Goal: Task Accomplishment & Management: Complete application form

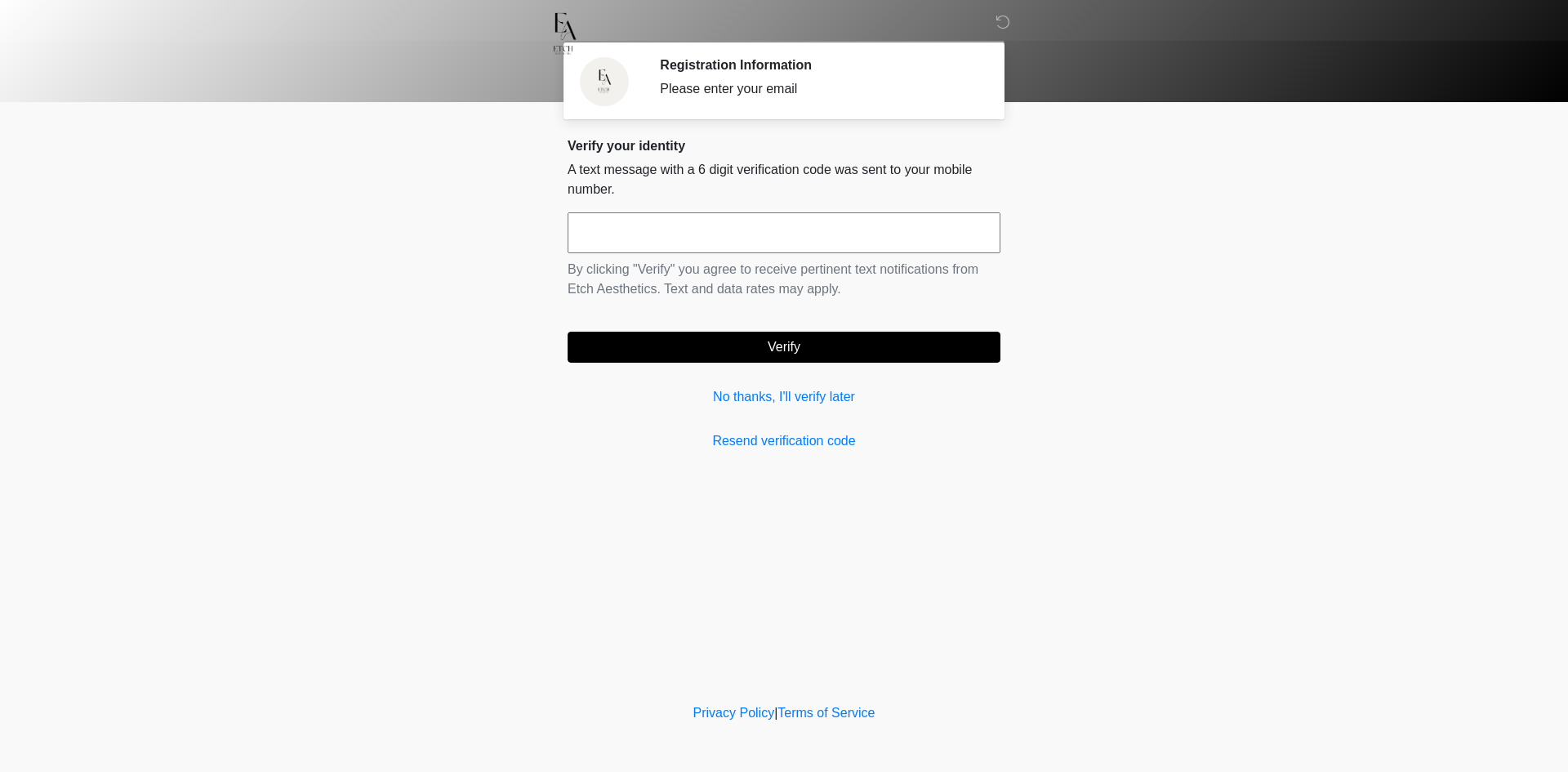
click at [795, 385] on div "Verify your identity A text message with a 6 digit verification code was sent t…" at bounding box center [783, 295] width 432 height 313
click at [791, 396] on link "No thanks, I'll verify later" at bounding box center [783, 396] width 432 height 20
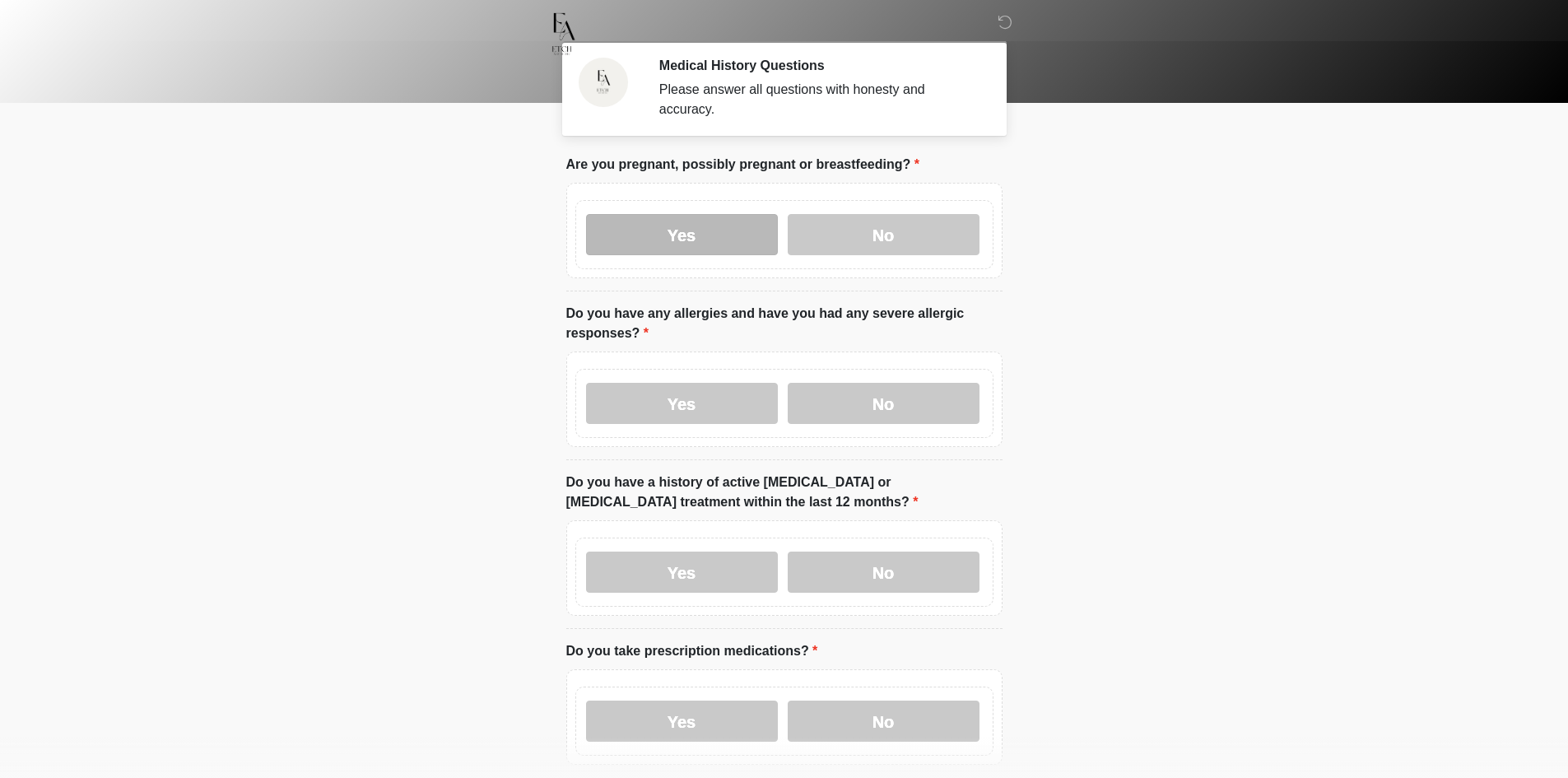
click at [645, 214] on label "Yes" at bounding box center [681, 234] width 191 height 41
click at [670, 389] on label "Yes" at bounding box center [681, 403] width 191 height 41
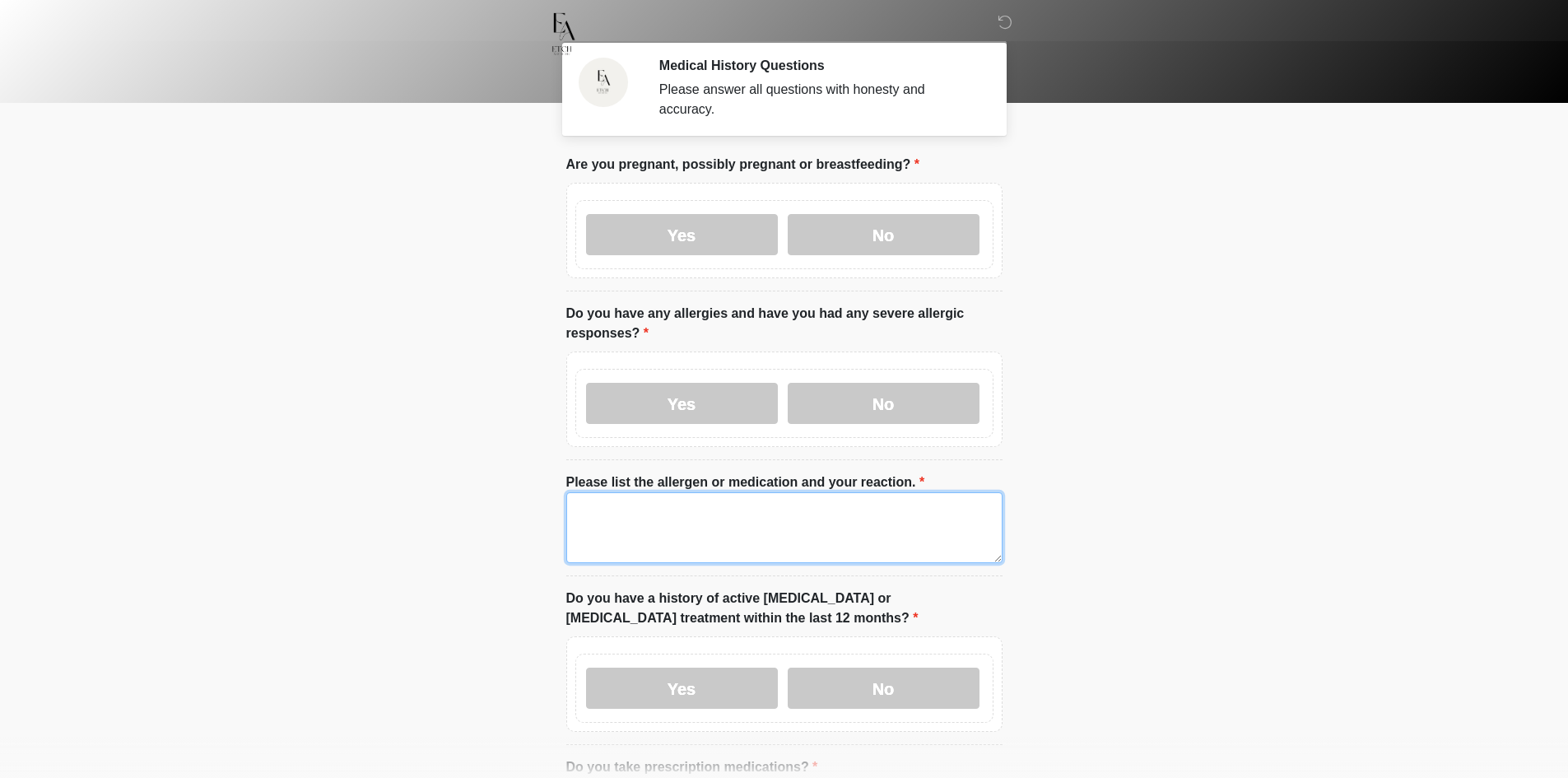
click at [645, 525] on textarea "Please list the allergen or medication and your reaction." at bounding box center [784, 528] width 436 height 71
drag, startPoint x: 645, startPoint y: 525, endPoint x: 246, endPoint y: 585, distance: 403.5
click at [246, 585] on body "‎ ‎ Medical History Questions Please answer all questions with honesty and accu…" at bounding box center [784, 389] width 1568 height 778
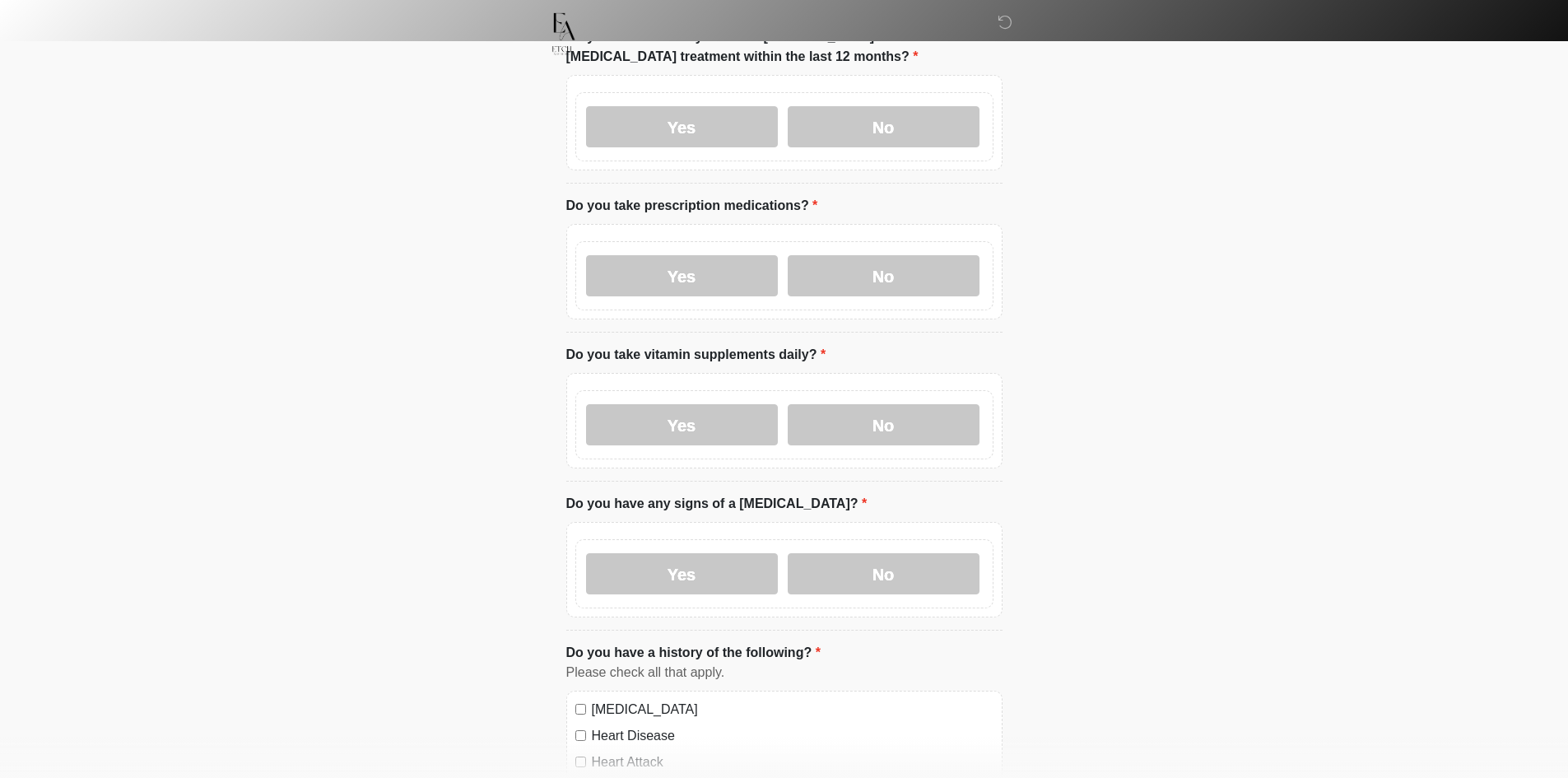
scroll to position [494, 0]
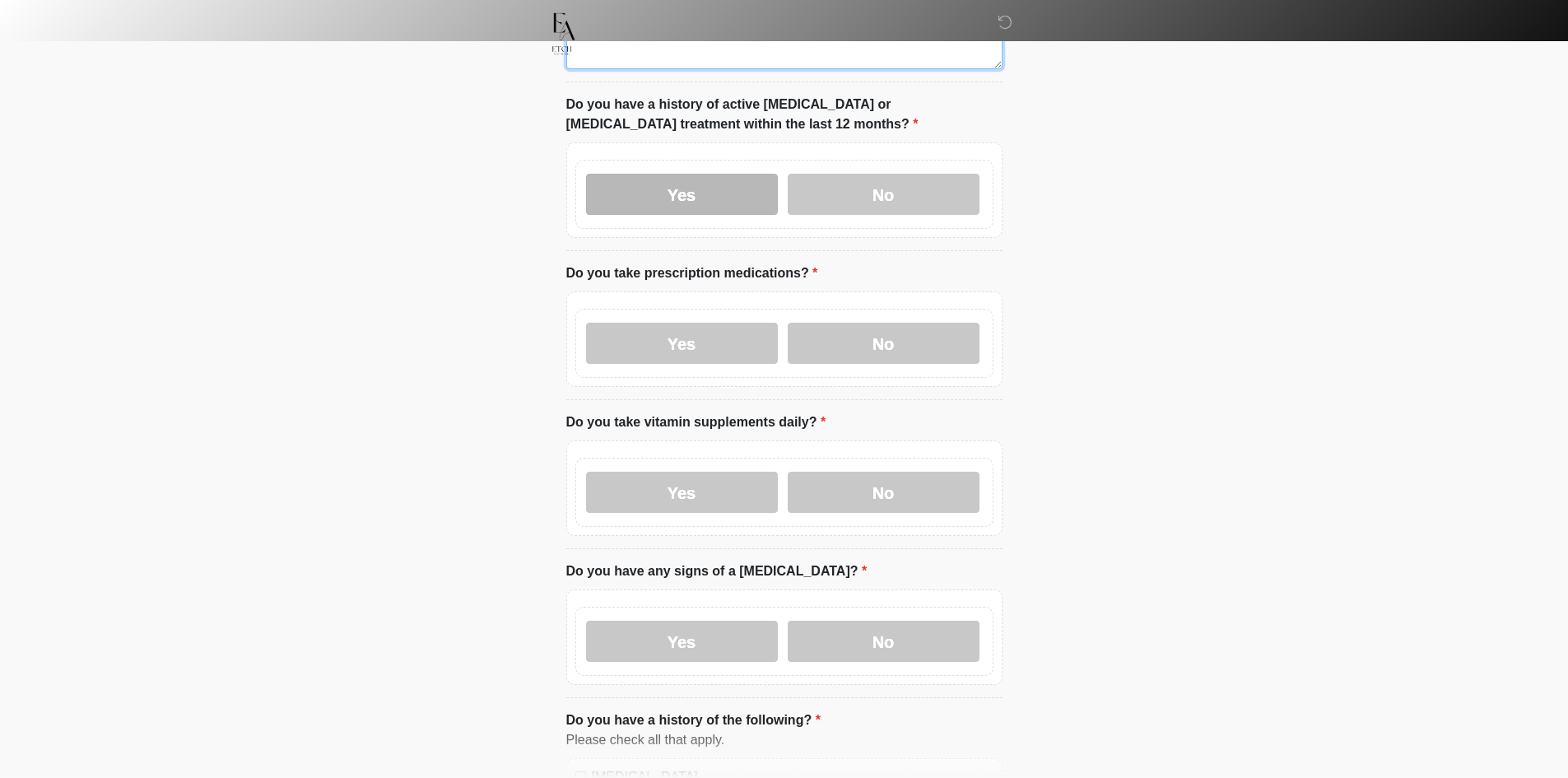
type textarea "****"
click at [682, 181] on label "Yes" at bounding box center [681, 193] width 191 height 41
drag, startPoint x: 677, startPoint y: 324, endPoint x: 701, endPoint y: 495, distance: 172.7
click at [677, 326] on label "Yes" at bounding box center [681, 342] width 191 height 41
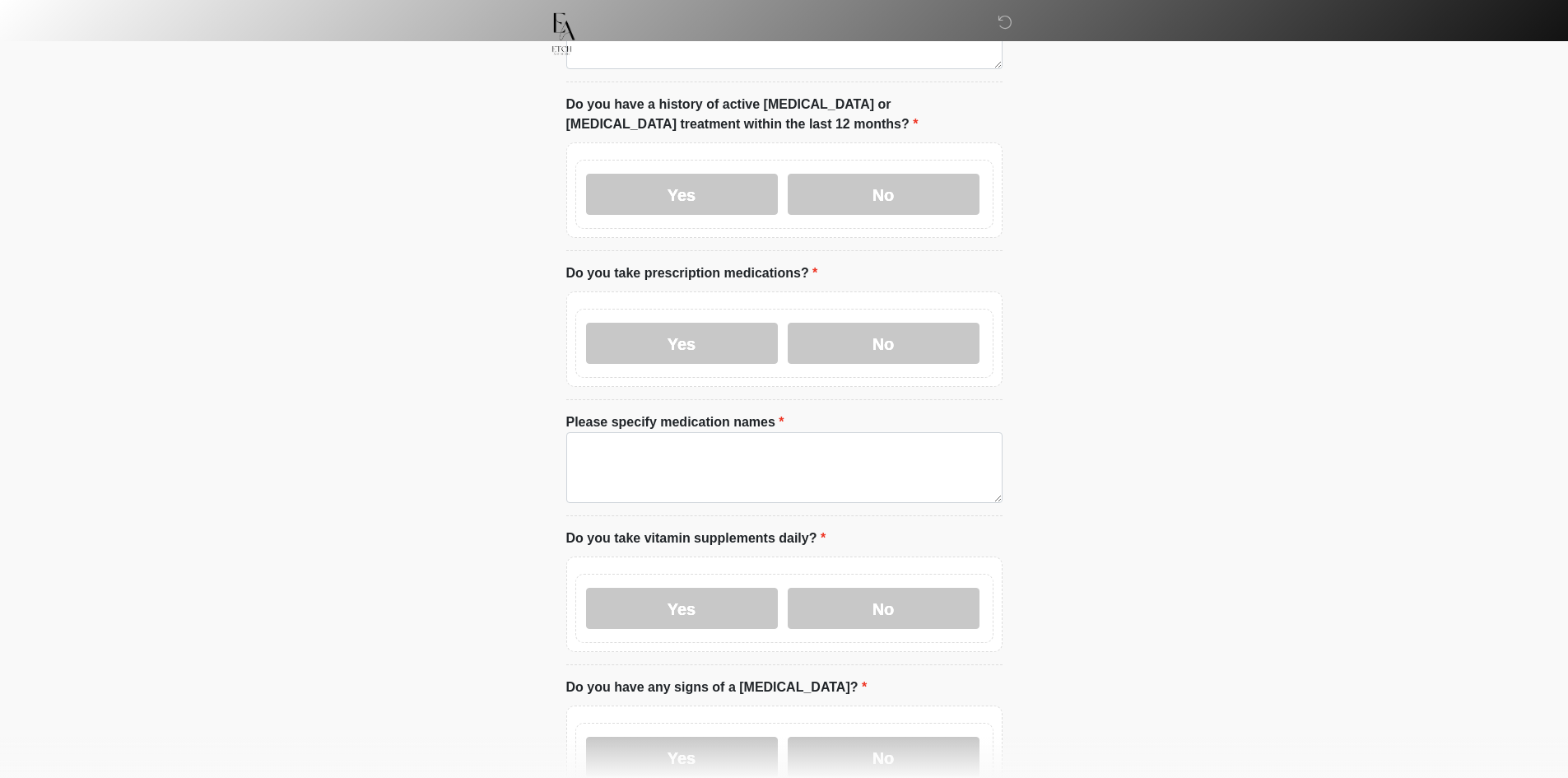
drag, startPoint x: 703, startPoint y: 592, endPoint x: 709, endPoint y: 749, distance: 157.1
click at [703, 594] on label "Yes" at bounding box center [681, 607] width 191 height 41
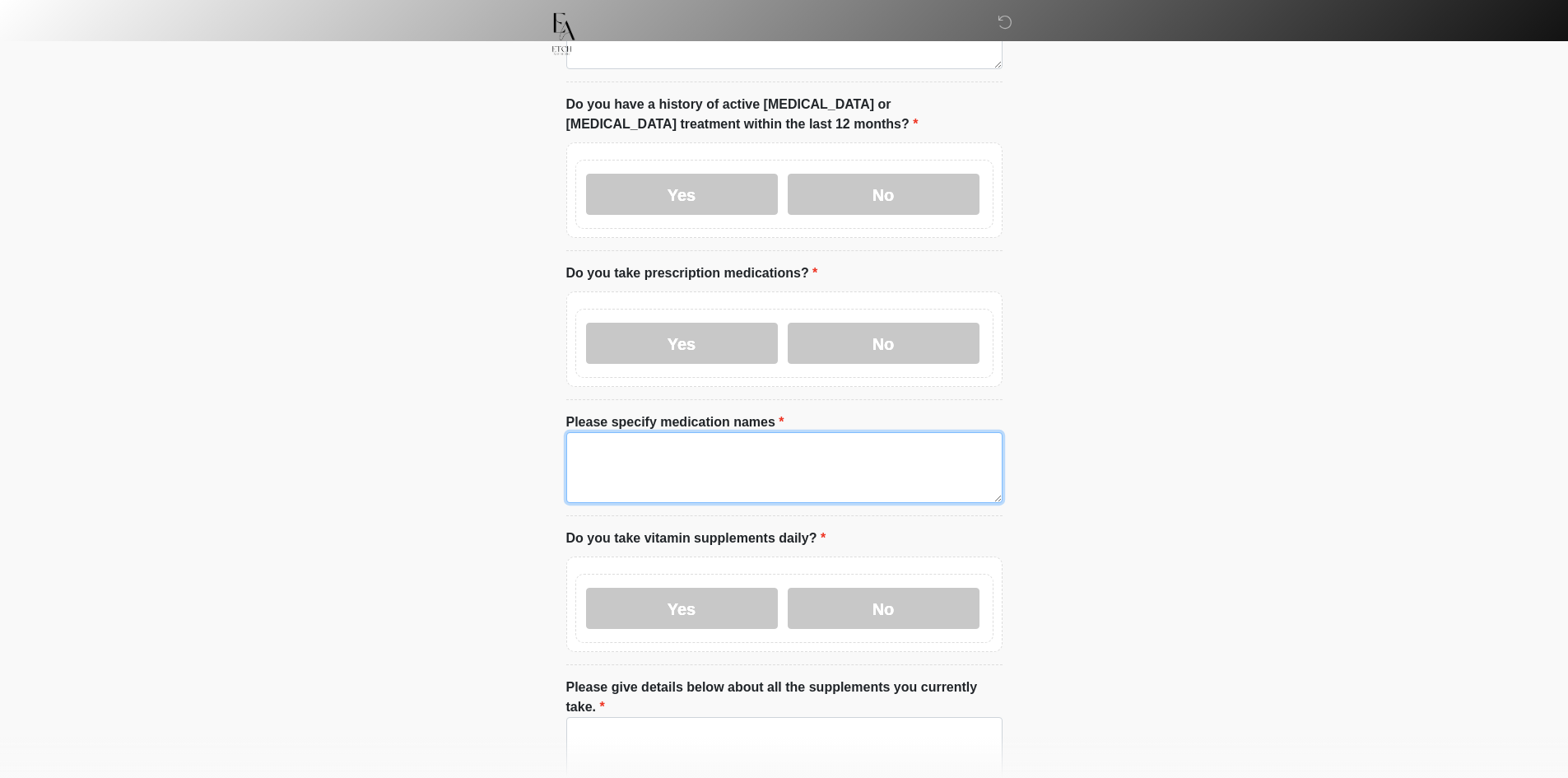
click at [703, 474] on textarea "Please specify medication names" at bounding box center [784, 468] width 436 height 71
paste textarea "****"
type textarea "****"
click at [703, 716] on textarea "Please give details below about all the supplements you currently take." at bounding box center [784, 752] width 436 height 71
paste textarea "****"
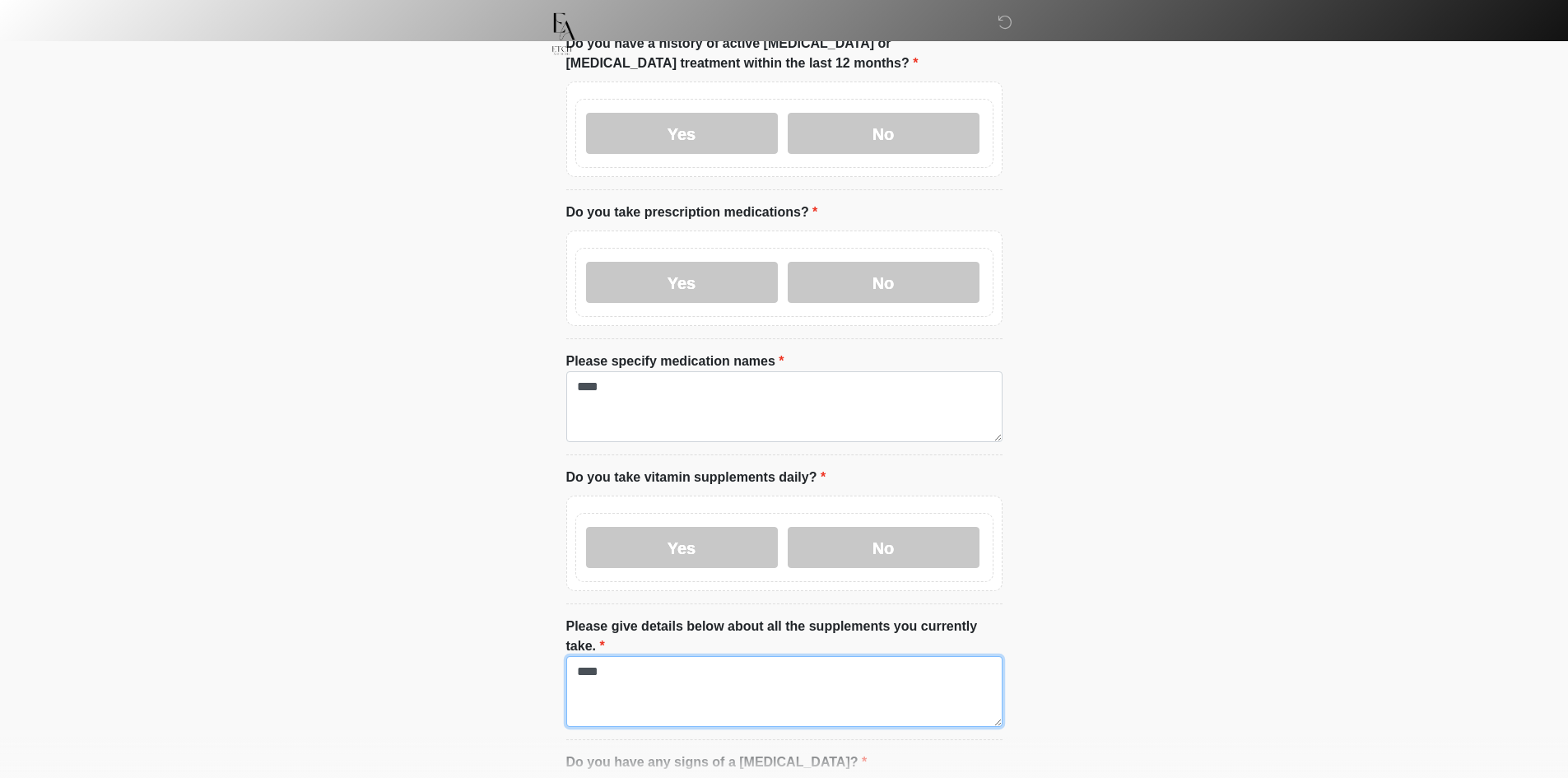
scroll to position [905, 0]
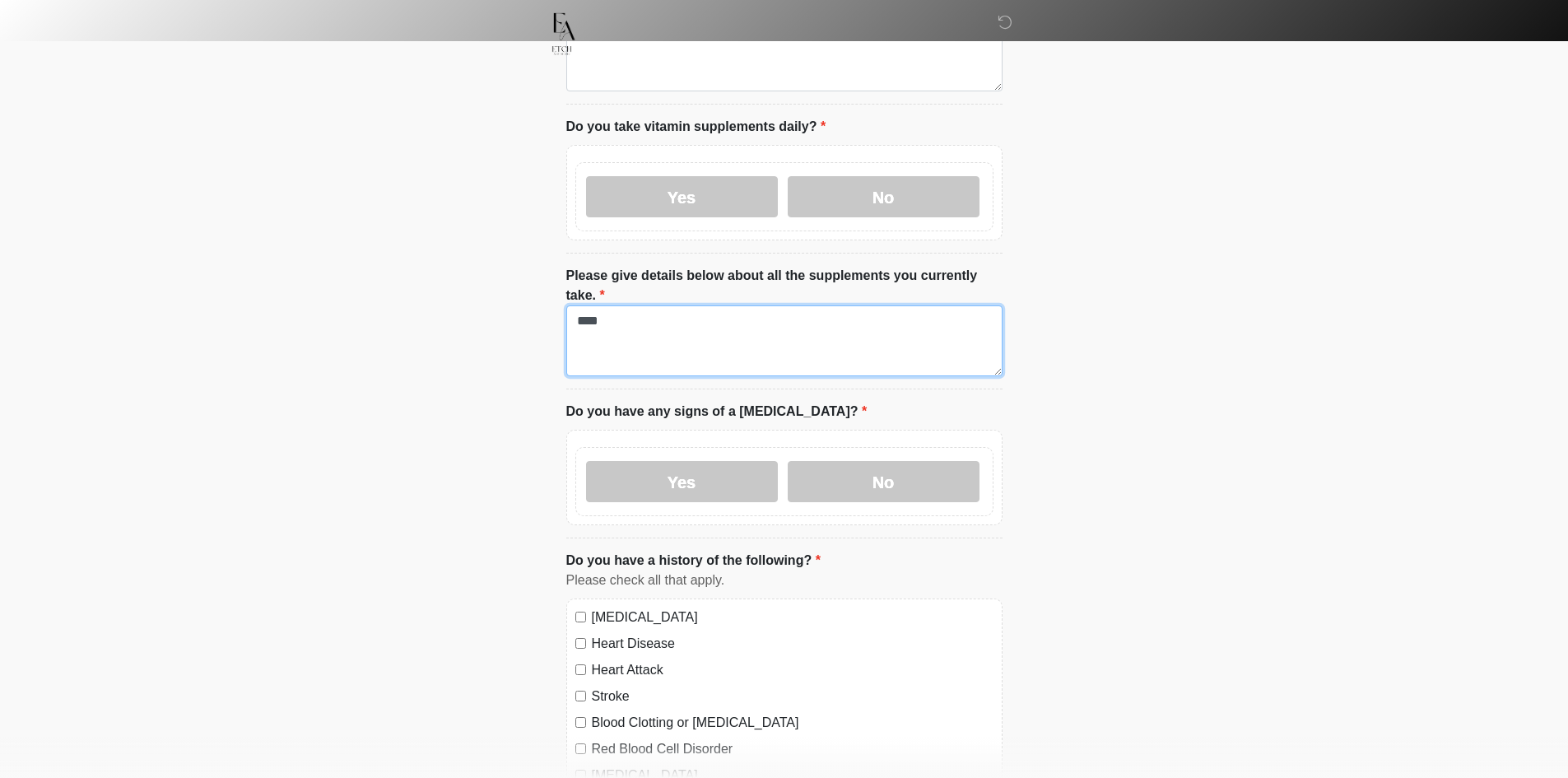
type textarea "****"
click at [649, 474] on div "Yes No" at bounding box center [784, 482] width 418 height 69
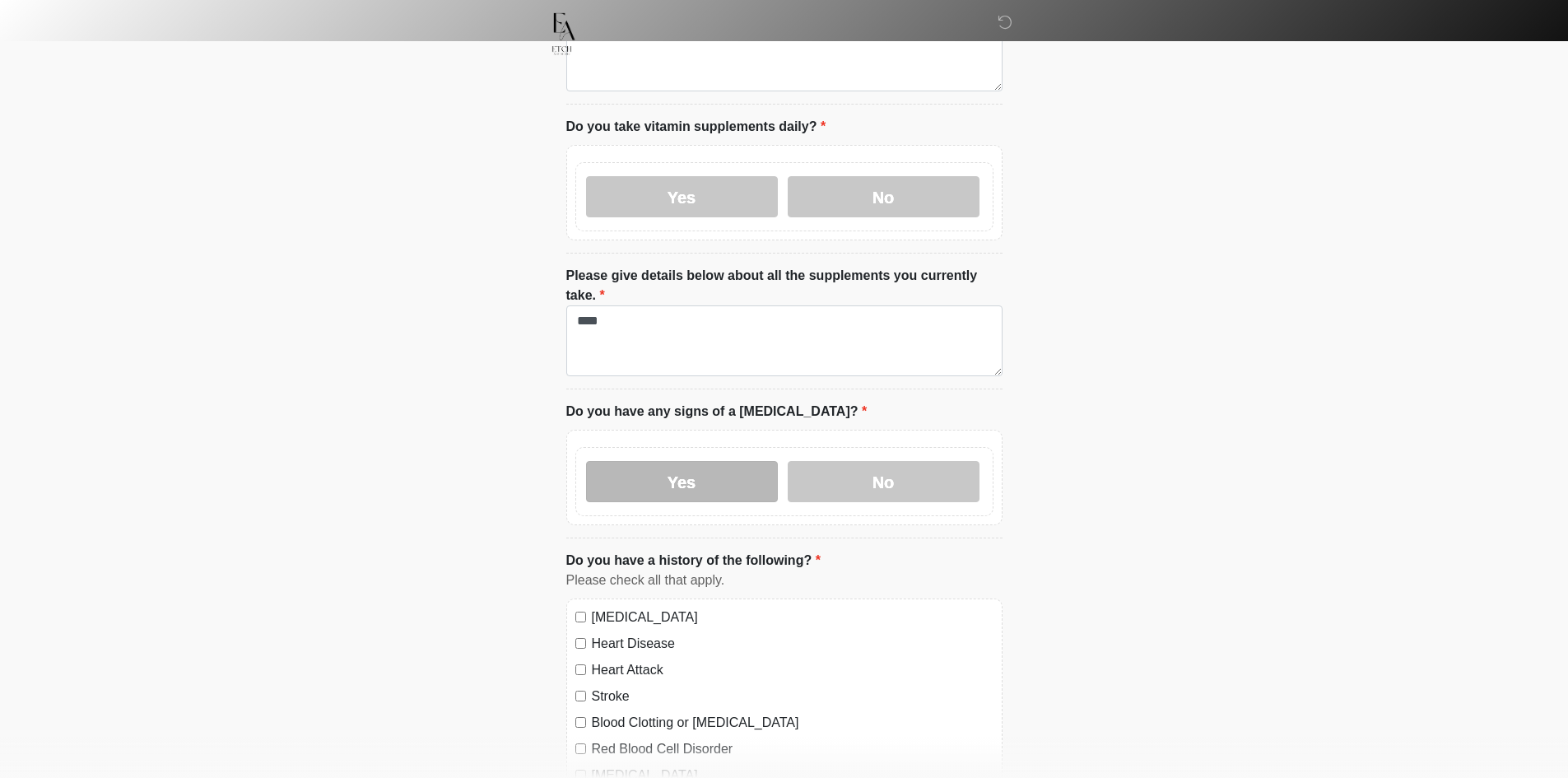
click at [668, 461] on label "Yes" at bounding box center [681, 481] width 191 height 41
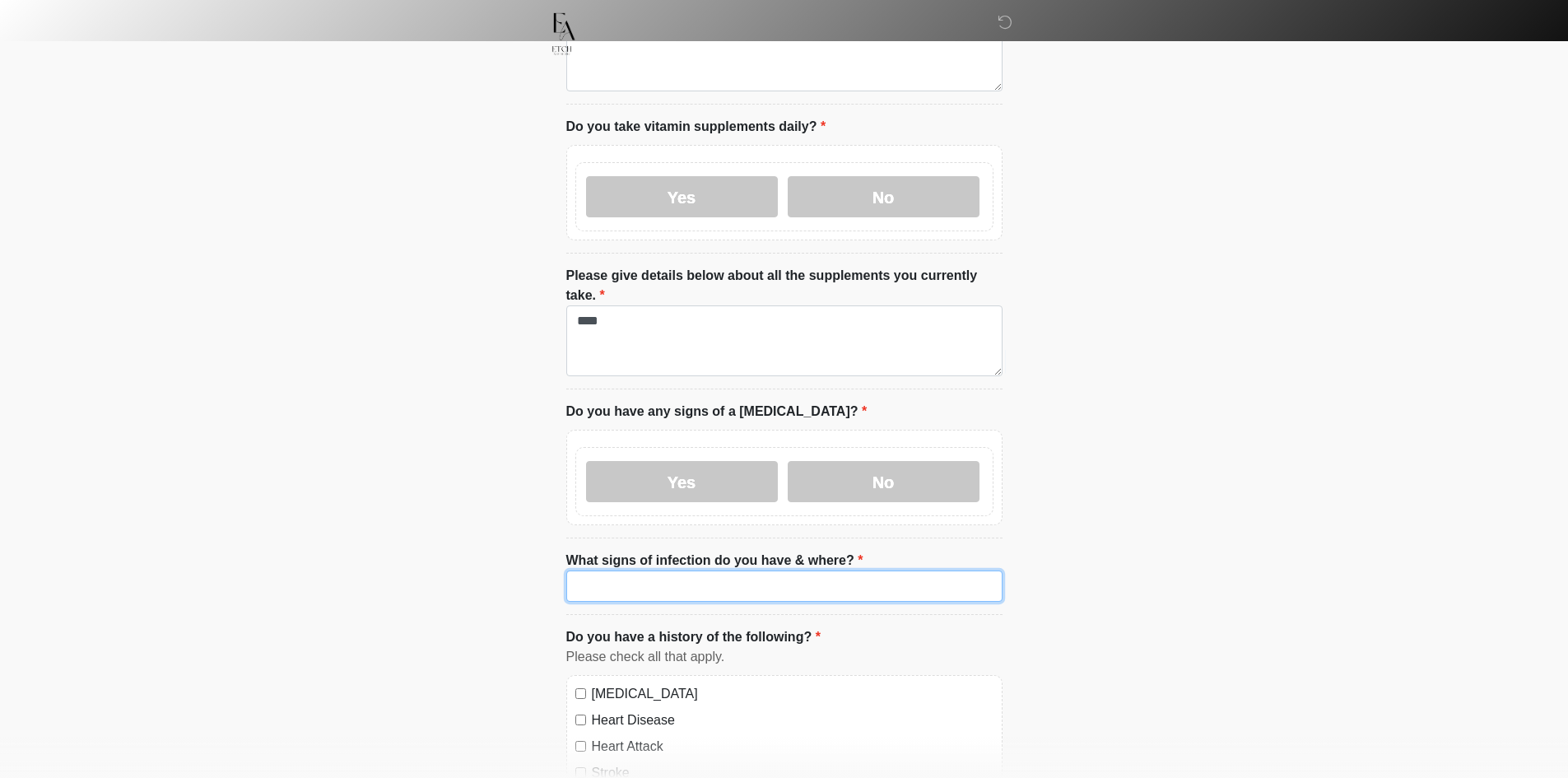
click at [651, 570] on input "What signs of infection do you have & where?" at bounding box center [784, 586] width 436 height 31
paste input "****"
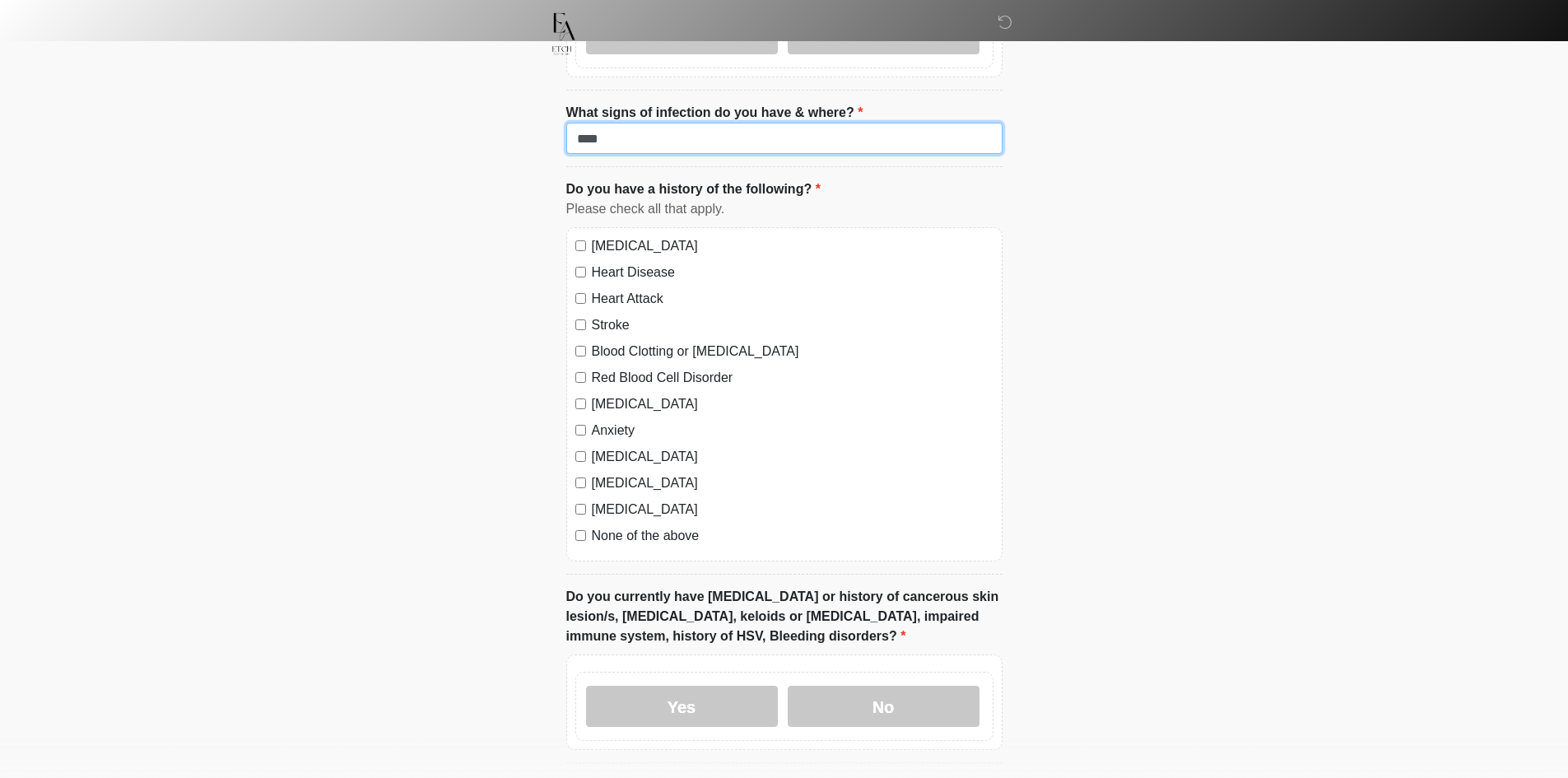
scroll to position [1399, 0]
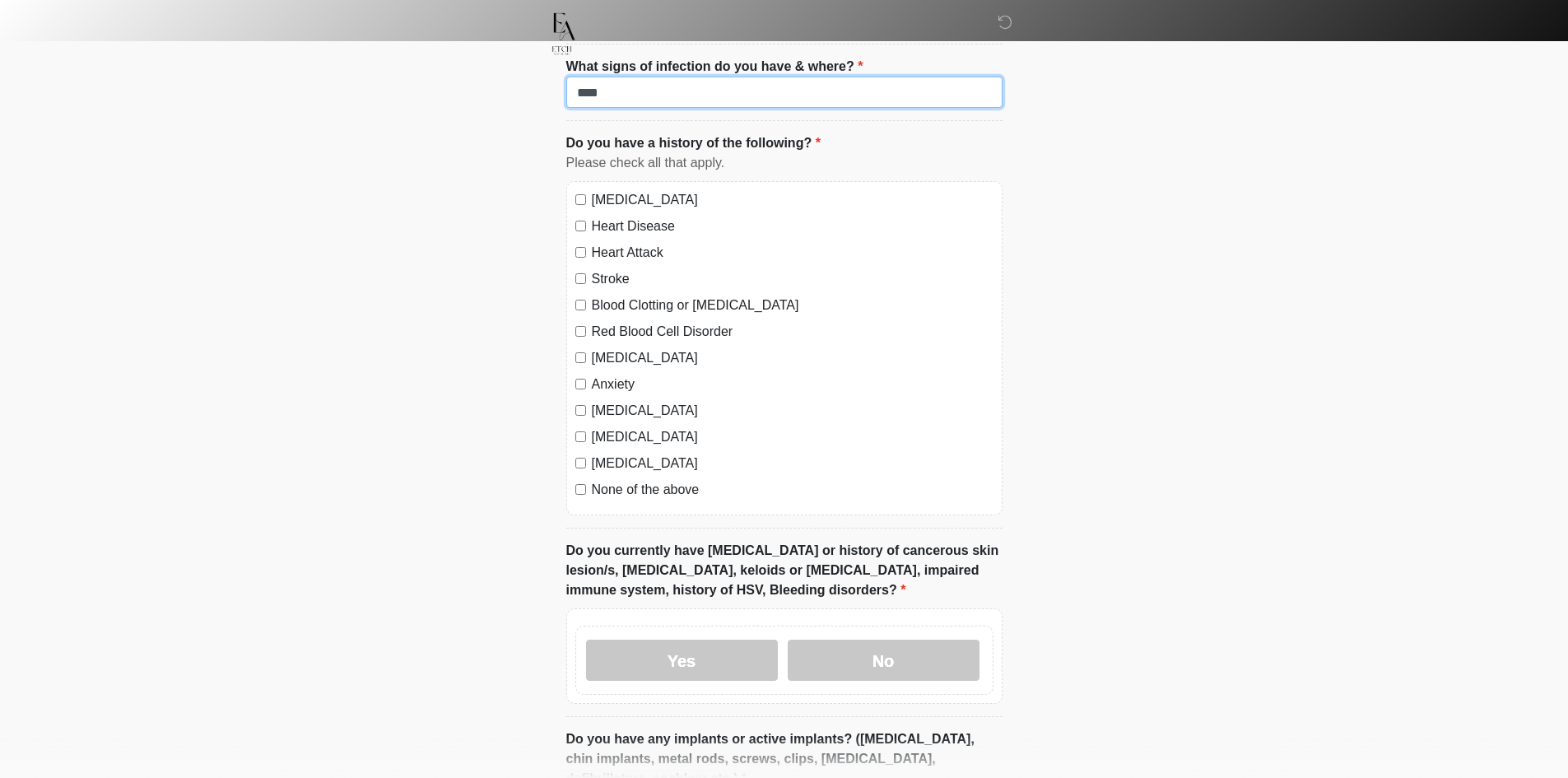
type input "****"
click at [624, 181] on div "[MEDICAL_DATA] Heart Disease Heart Attack Stroke Blood Clotting or [MEDICAL_DAT…" at bounding box center [784, 348] width 436 height 334
click at [624, 190] on label "[MEDICAL_DATA]" at bounding box center [793, 199] width 402 height 20
drag, startPoint x: 620, startPoint y: 193, endPoint x: 619, endPoint y: 220, distance: 27.0
click at [620, 217] on label "Heart Disease" at bounding box center [793, 226] width 402 height 20
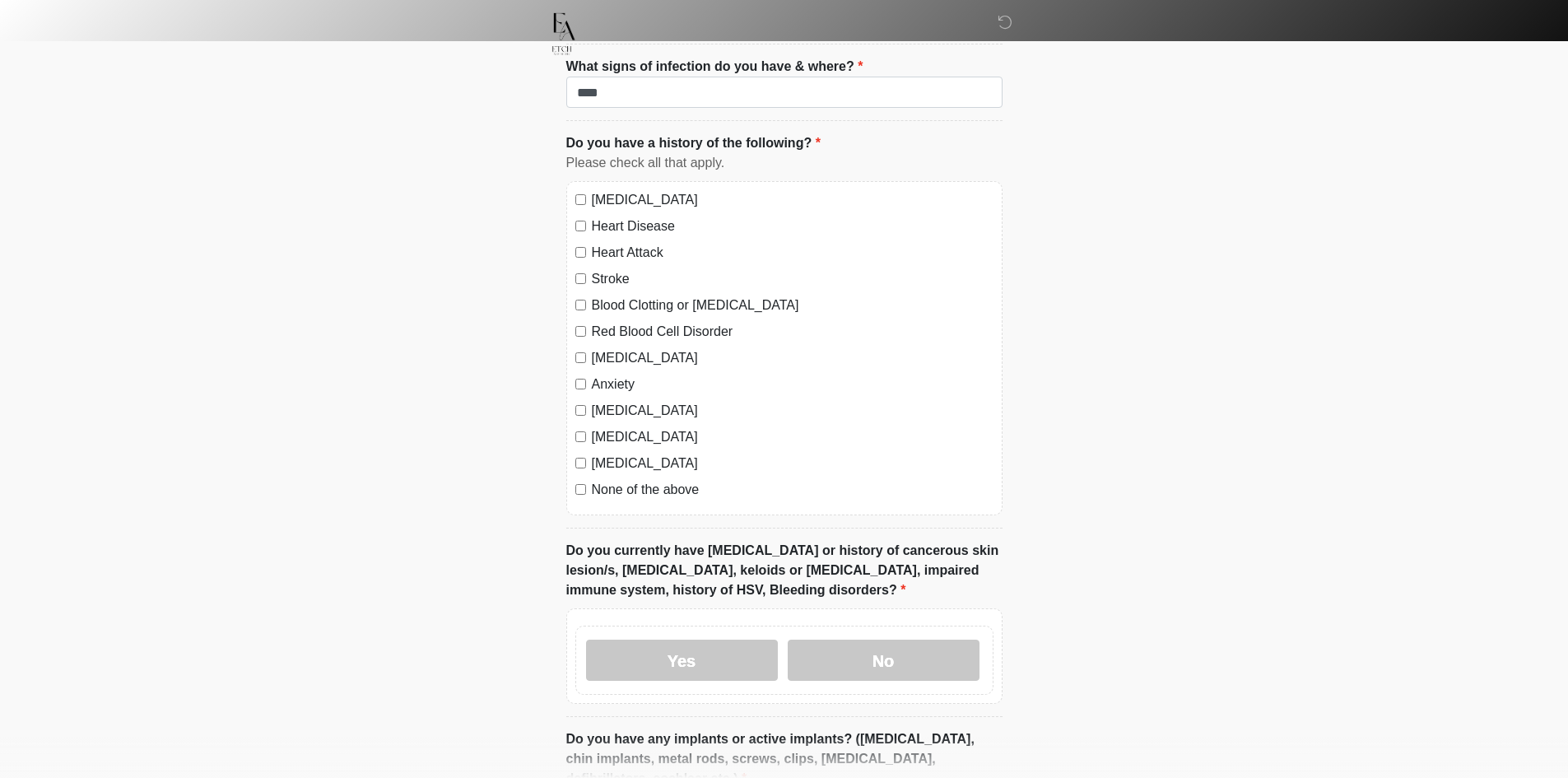
drag, startPoint x: 617, startPoint y: 222, endPoint x: 617, endPoint y: 239, distance: 17.0
click at [617, 243] on label "Heart Attack" at bounding box center [793, 252] width 402 height 20
click at [614, 269] on label "Stroke" at bounding box center [793, 279] width 402 height 20
click at [614, 295] on label "Blood Clotting or [MEDICAL_DATA]" at bounding box center [793, 305] width 402 height 20
click at [614, 321] on label "Red Blood Cell Disorder" at bounding box center [793, 331] width 402 height 20
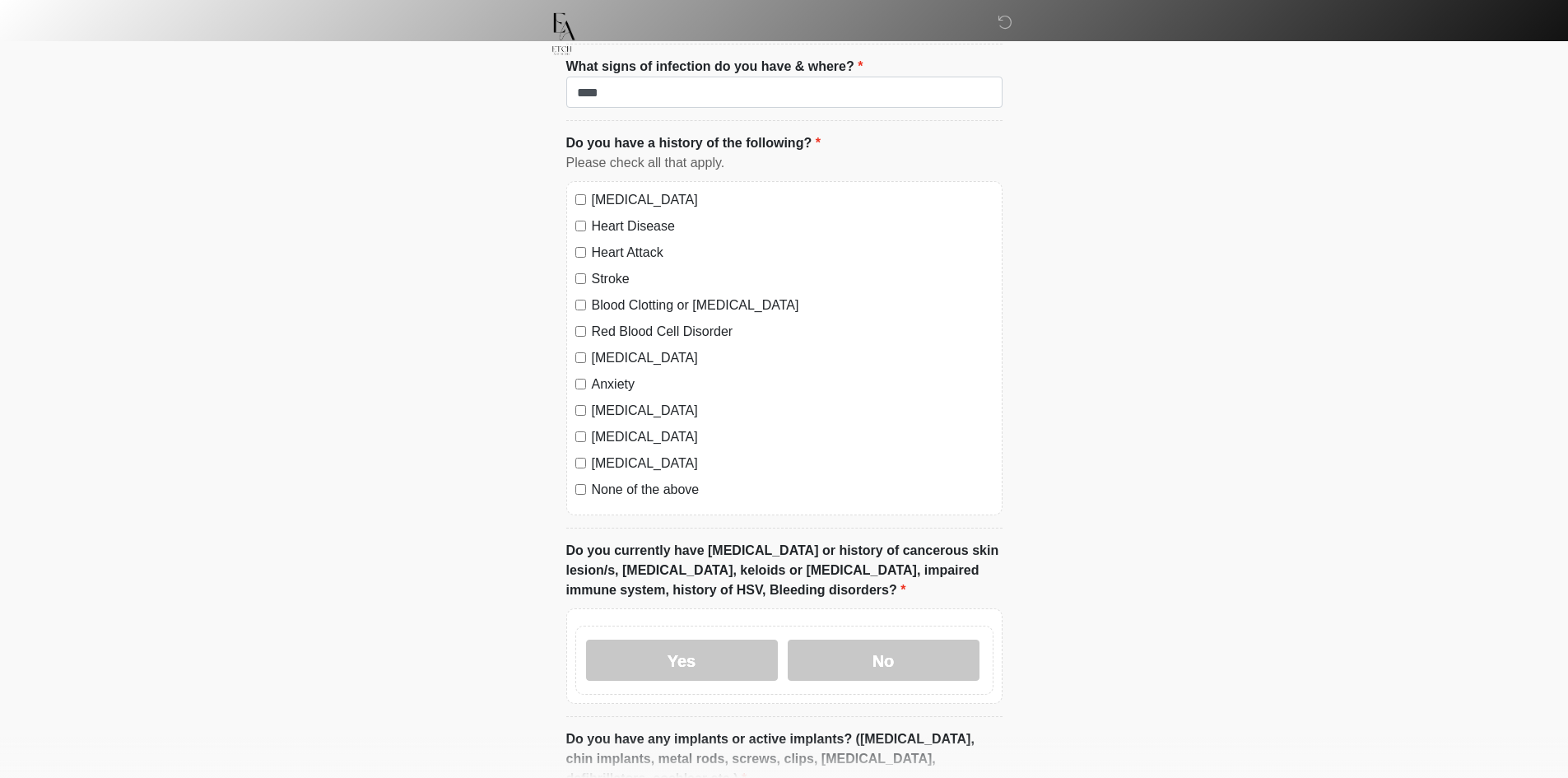
click at [613, 348] on label "[MEDICAL_DATA]" at bounding box center [793, 358] width 402 height 20
click at [613, 374] on label "Anxiety" at bounding box center [793, 384] width 402 height 20
click at [613, 401] on label "[MEDICAL_DATA]" at bounding box center [793, 411] width 402 height 20
click at [613, 427] on label "[MEDICAL_DATA]" at bounding box center [793, 437] width 402 height 20
click at [611, 453] on label "[MEDICAL_DATA]" at bounding box center [793, 463] width 402 height 20
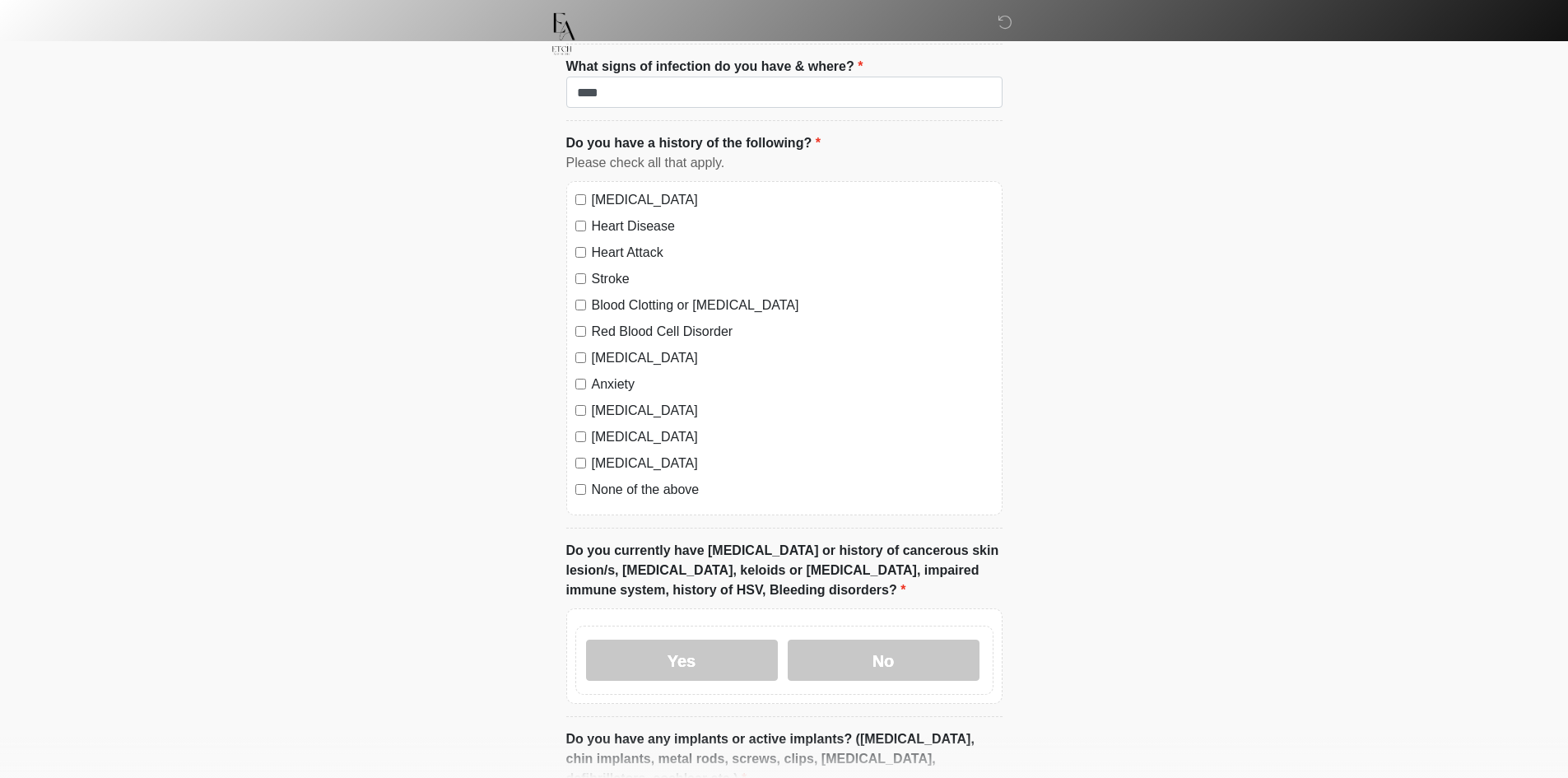
click at [610, 480] on label "None of the above" at bounding box center [793, 489] width 402 height 20
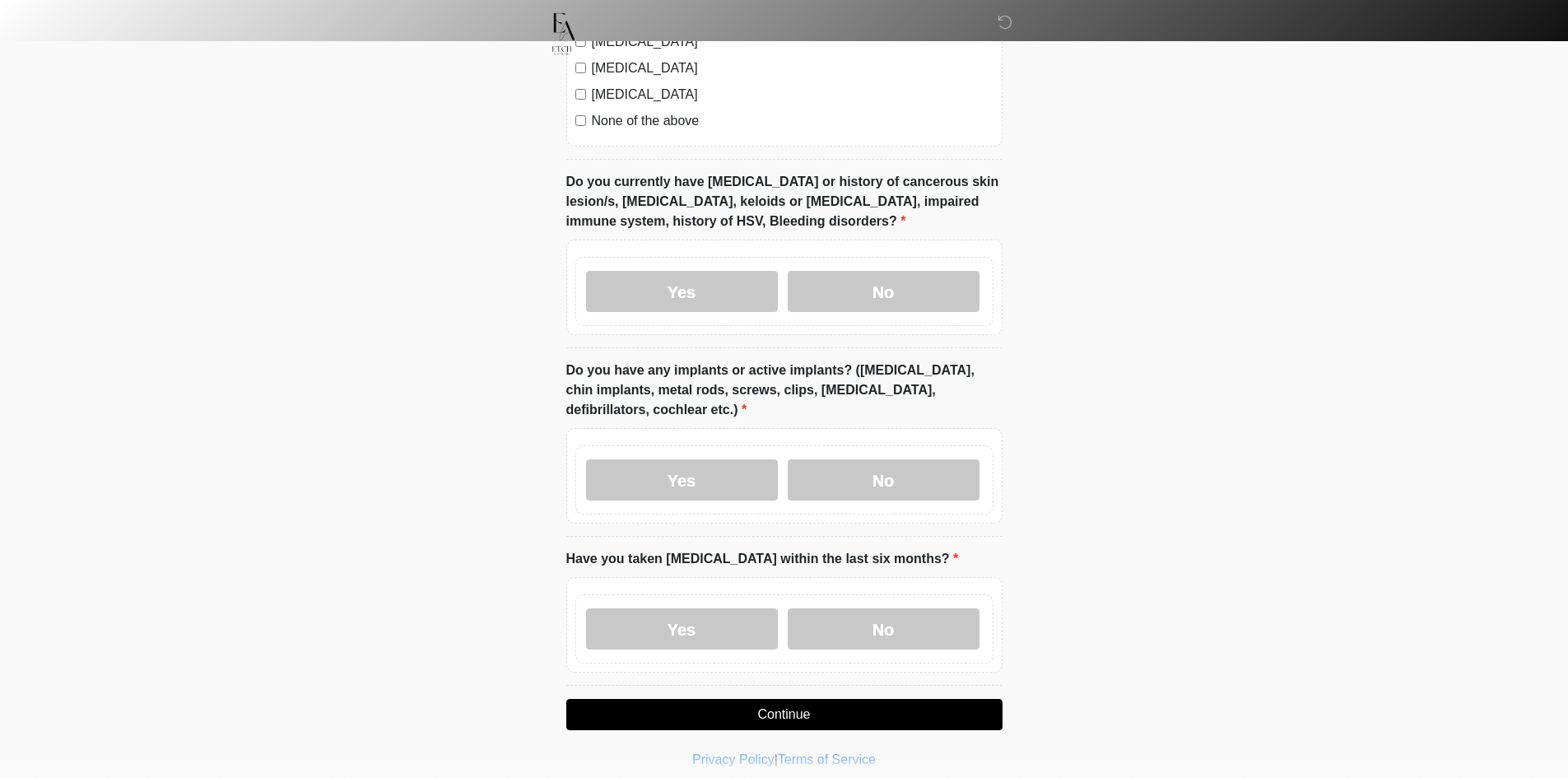
scroll to position [1773, 0]
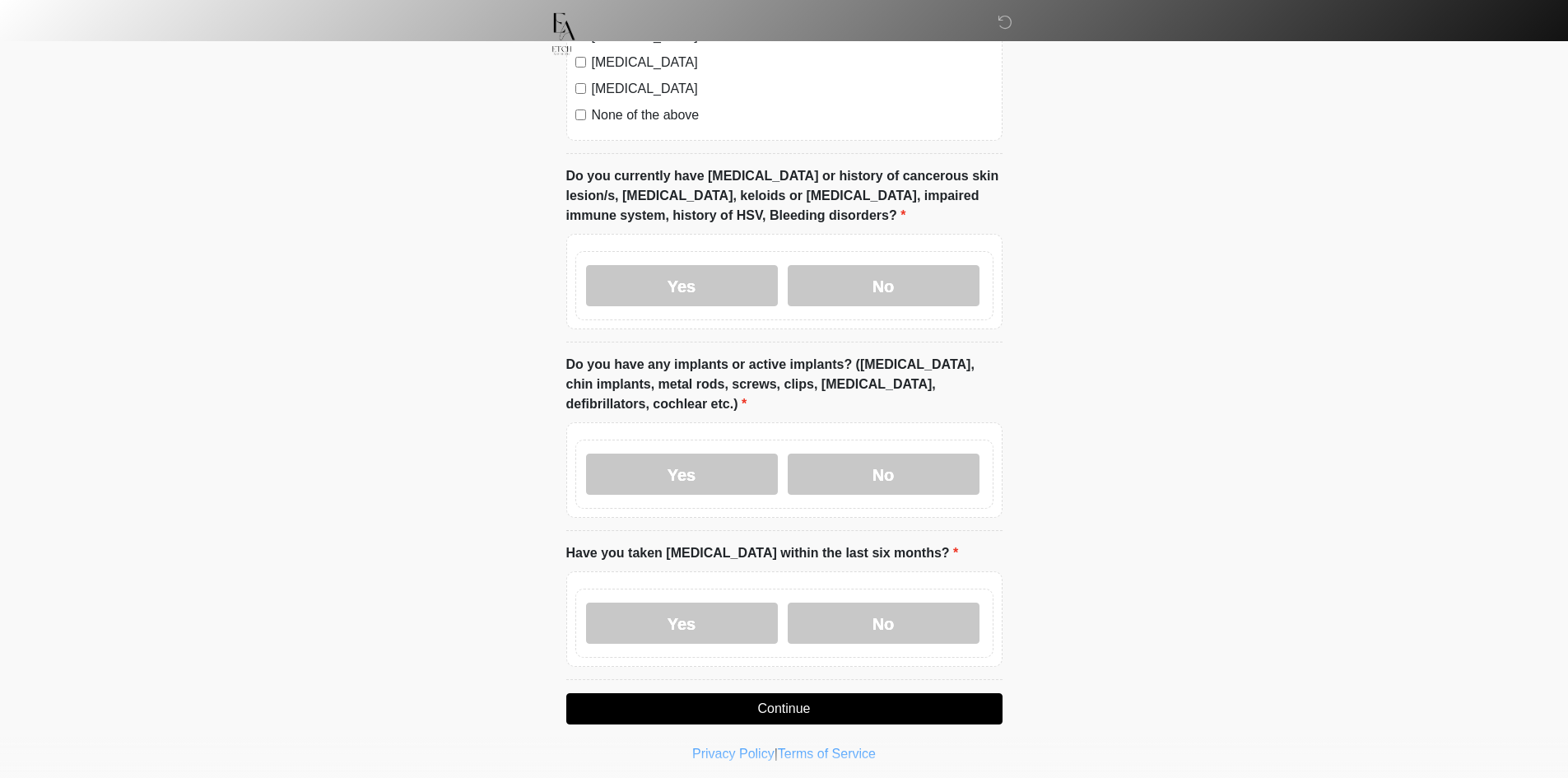
click at [675, 588] on div "Yes No" at bounding box center [784, 623] width 418 height 69
drag, startPoint x: 667, startPoint y: 584, endPoint x: 705, endPoint y: 453, distance: 136.4
click at [666, 602] on label "Yes" at bounding box center [681, 622] width 191 height 41
click at [705, 453] on label "Yes" at bounding box center [681, 473] width 191 height 41
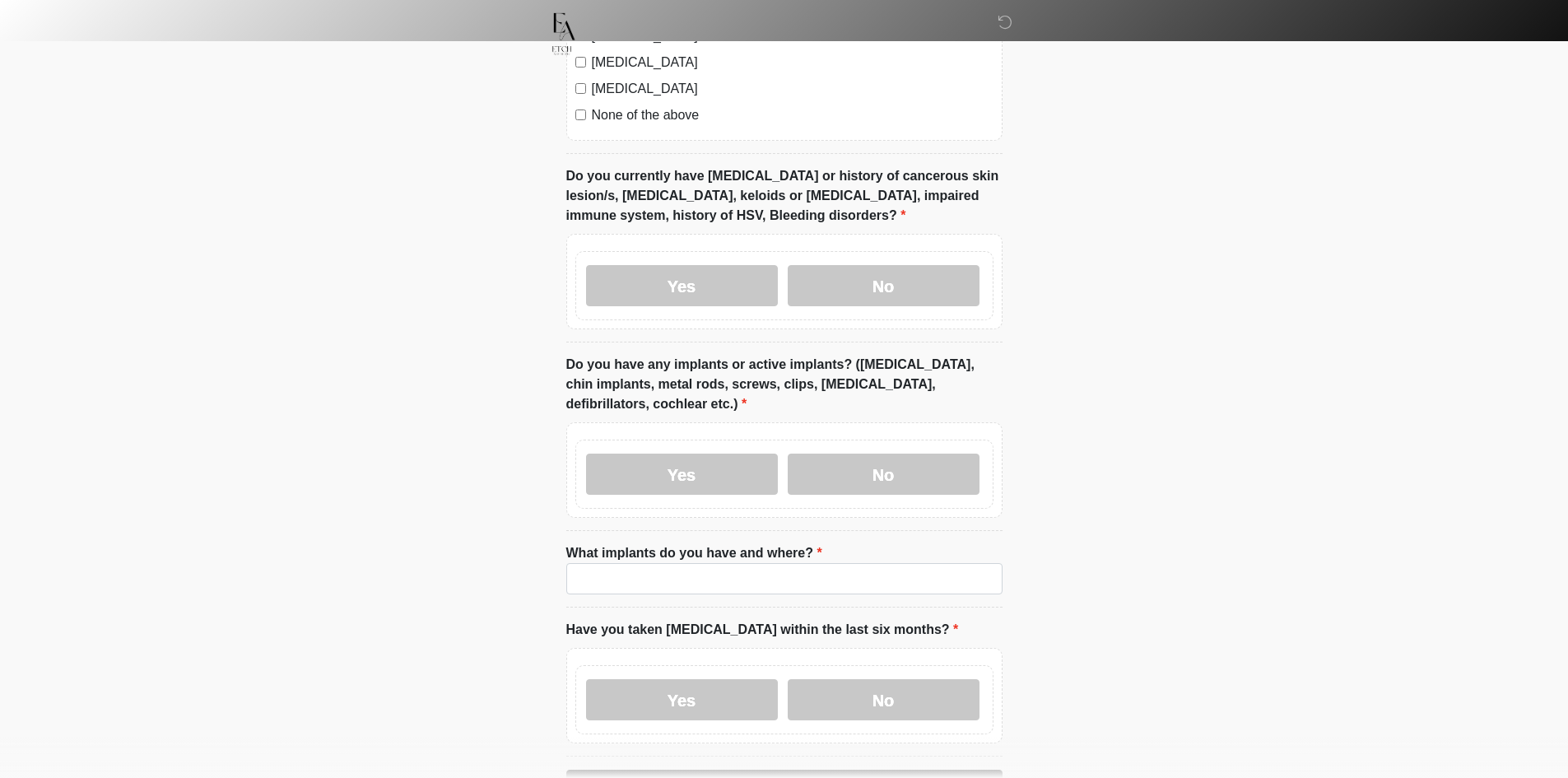
click at [690, 251] on div "Yes No" at bounding box center [784, 286] width 418 height 69
click at [686, 265] on label "Yes" at bounding box center [681, 285] width 191 height 41
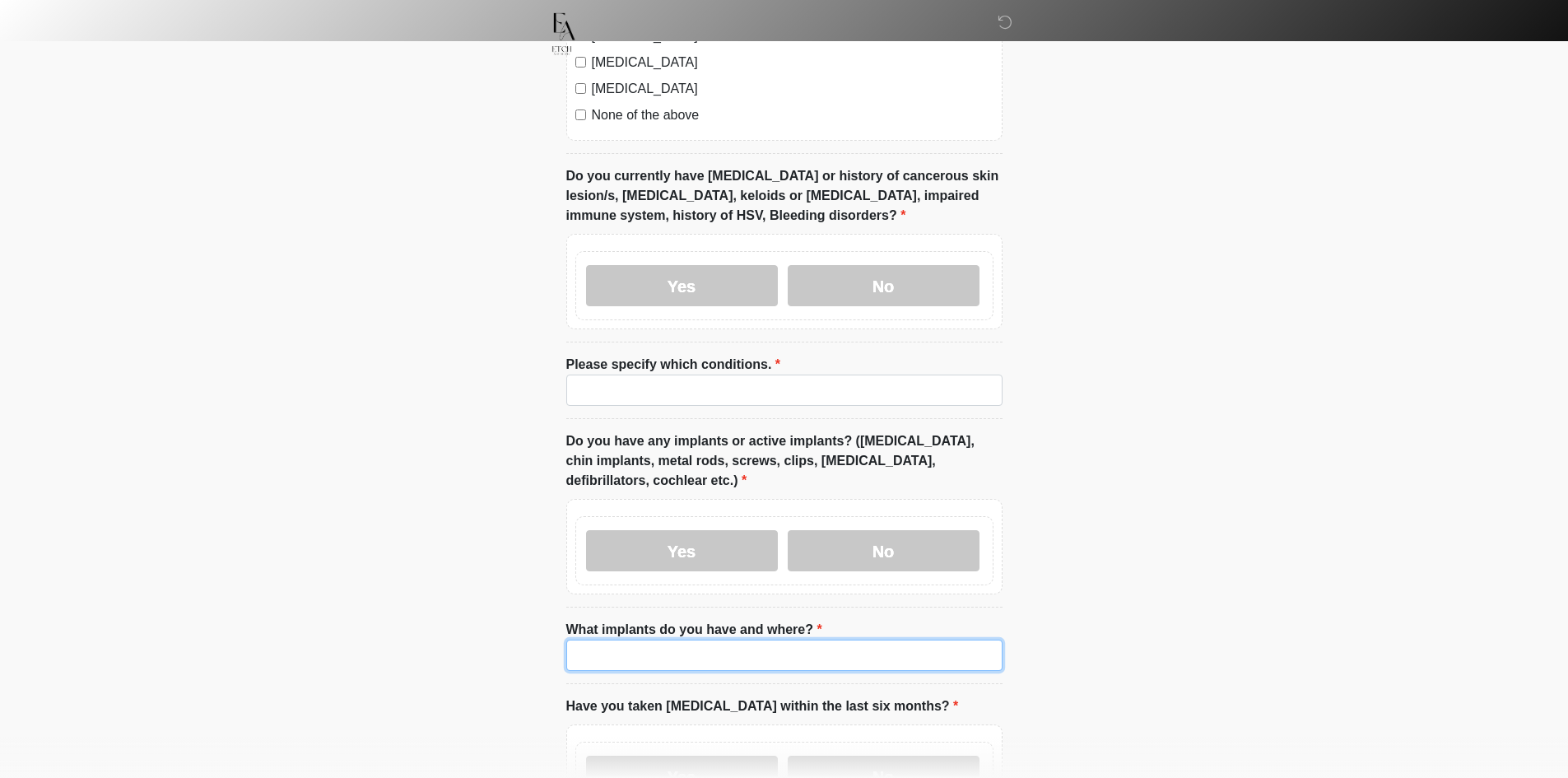
click at [665, 639] on input "What implants do you have and where?" at bounding box center [784, 655] width 436 height 31
paste input "****"
type input "****"
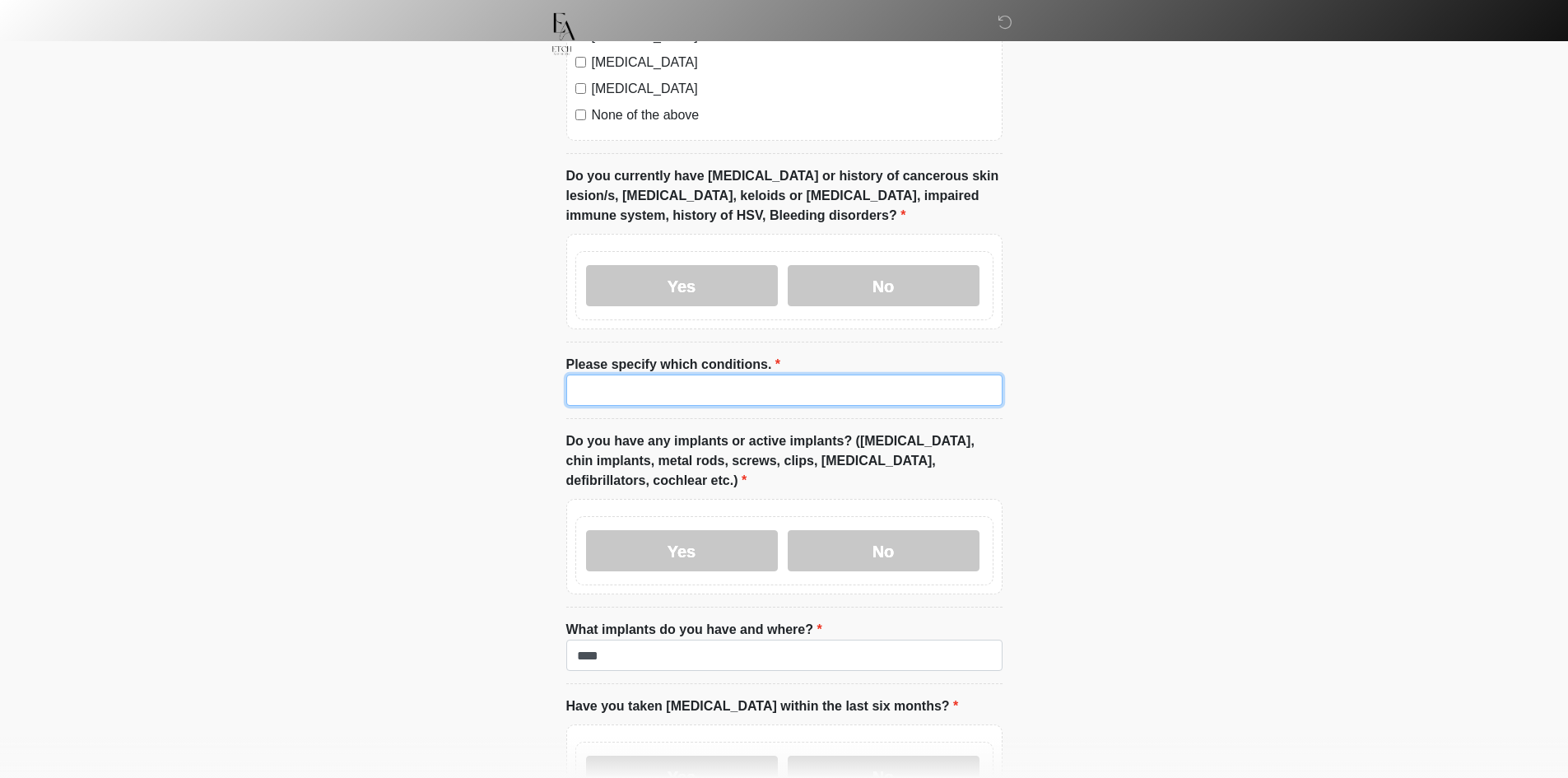
click at [696, 374] on input "Please specify which conditions." at bounding box center [784, 390] width 436 height 31
paste input "****"
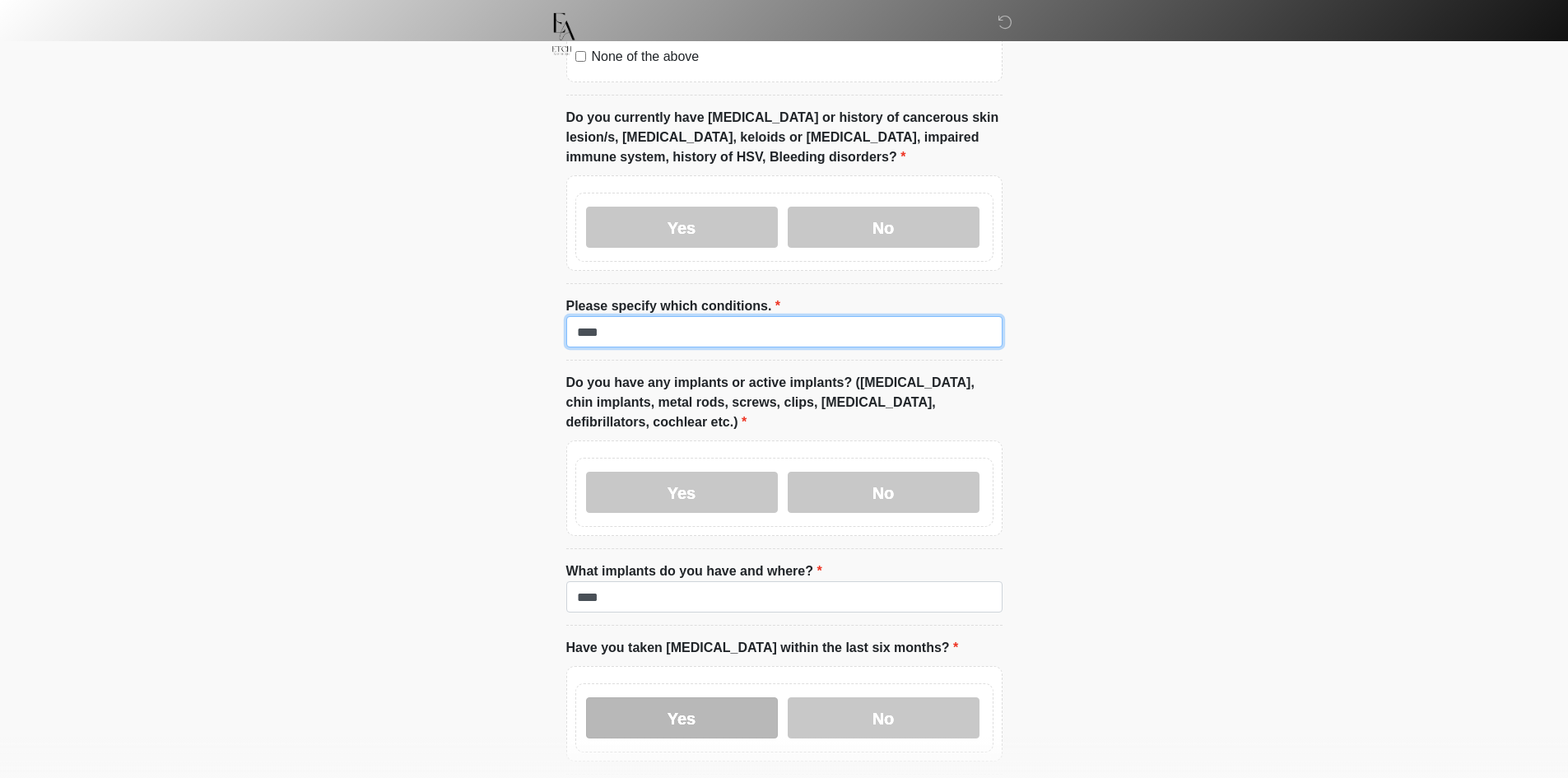
scroll to position [1927, 0]
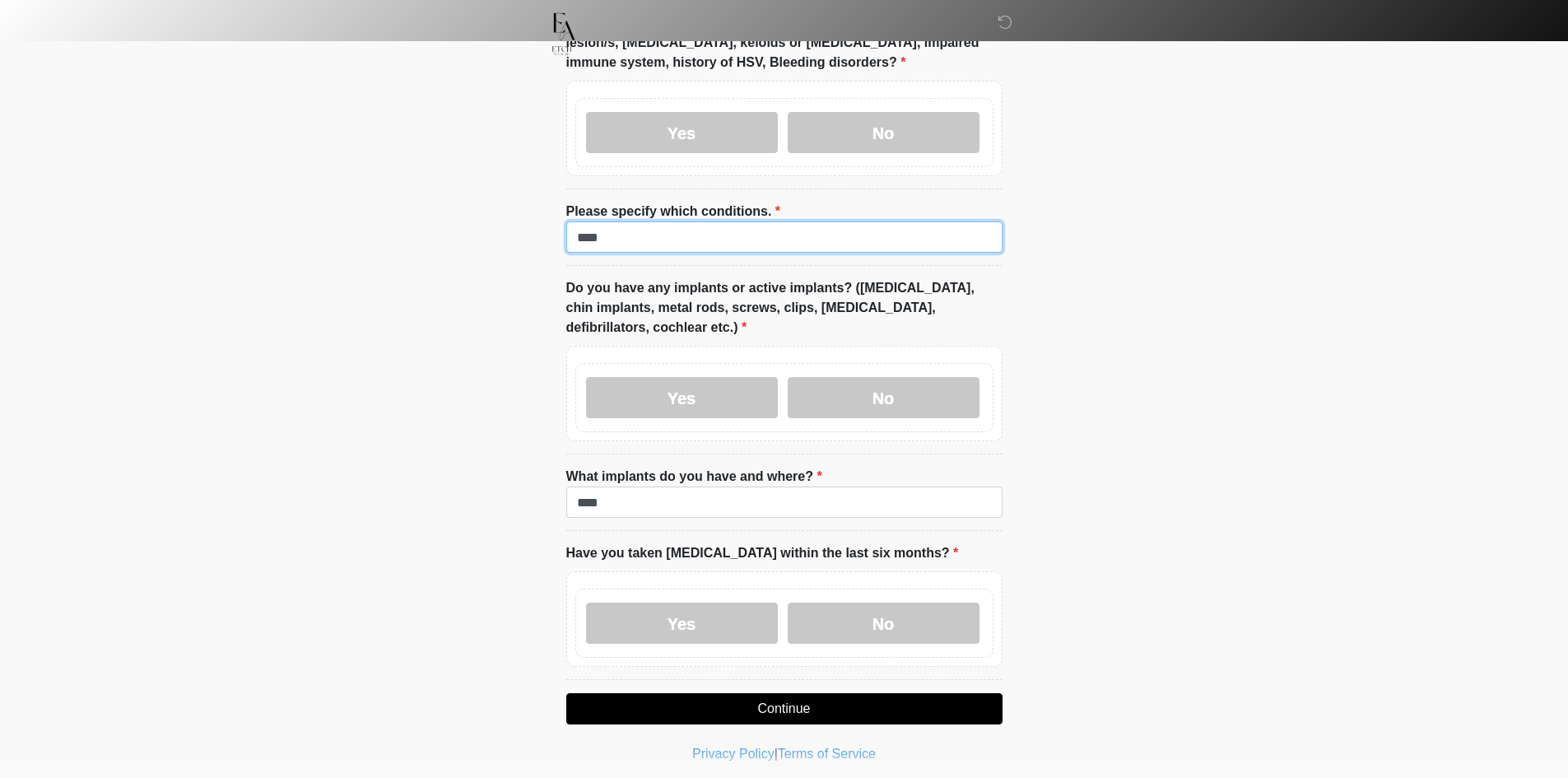
type input "****"
click at [652, 693] on button "Continue" at bounding box center [784, 709] width 436 height 31
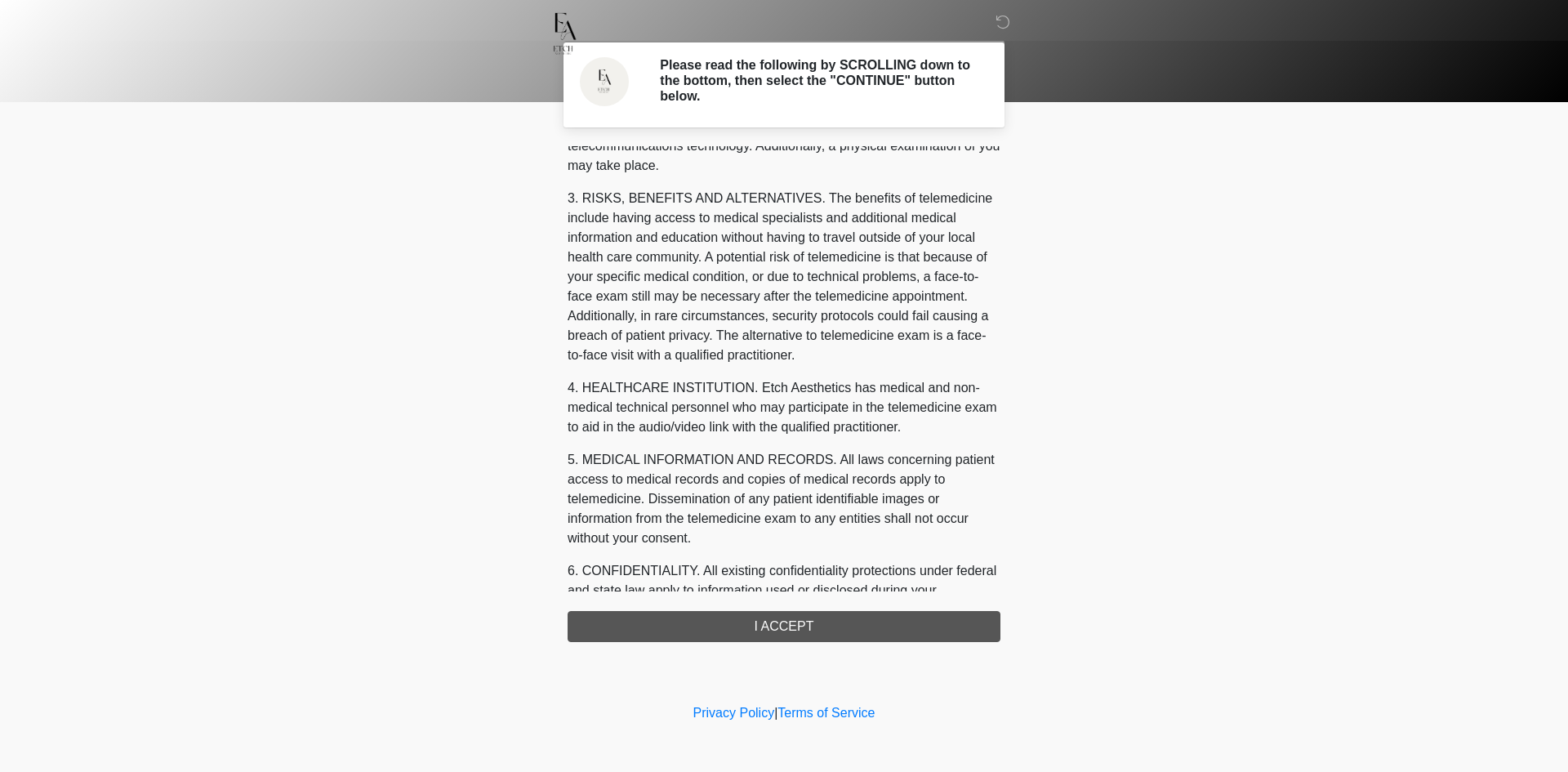
scroll to position [502, 0]
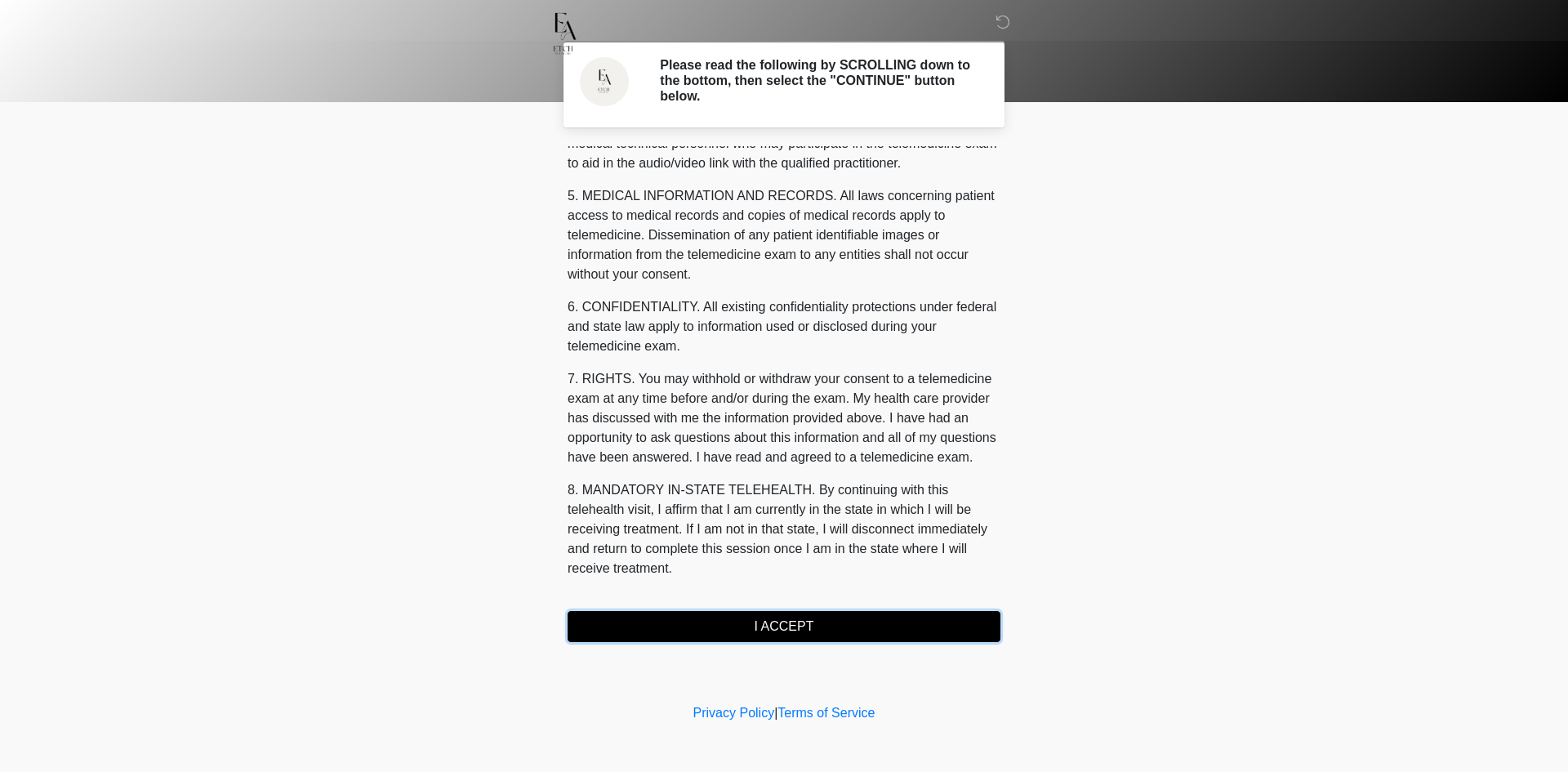
click at [907, 625] on button "I ACCEPT" at bounding box center [783, 627] width 432 height 31
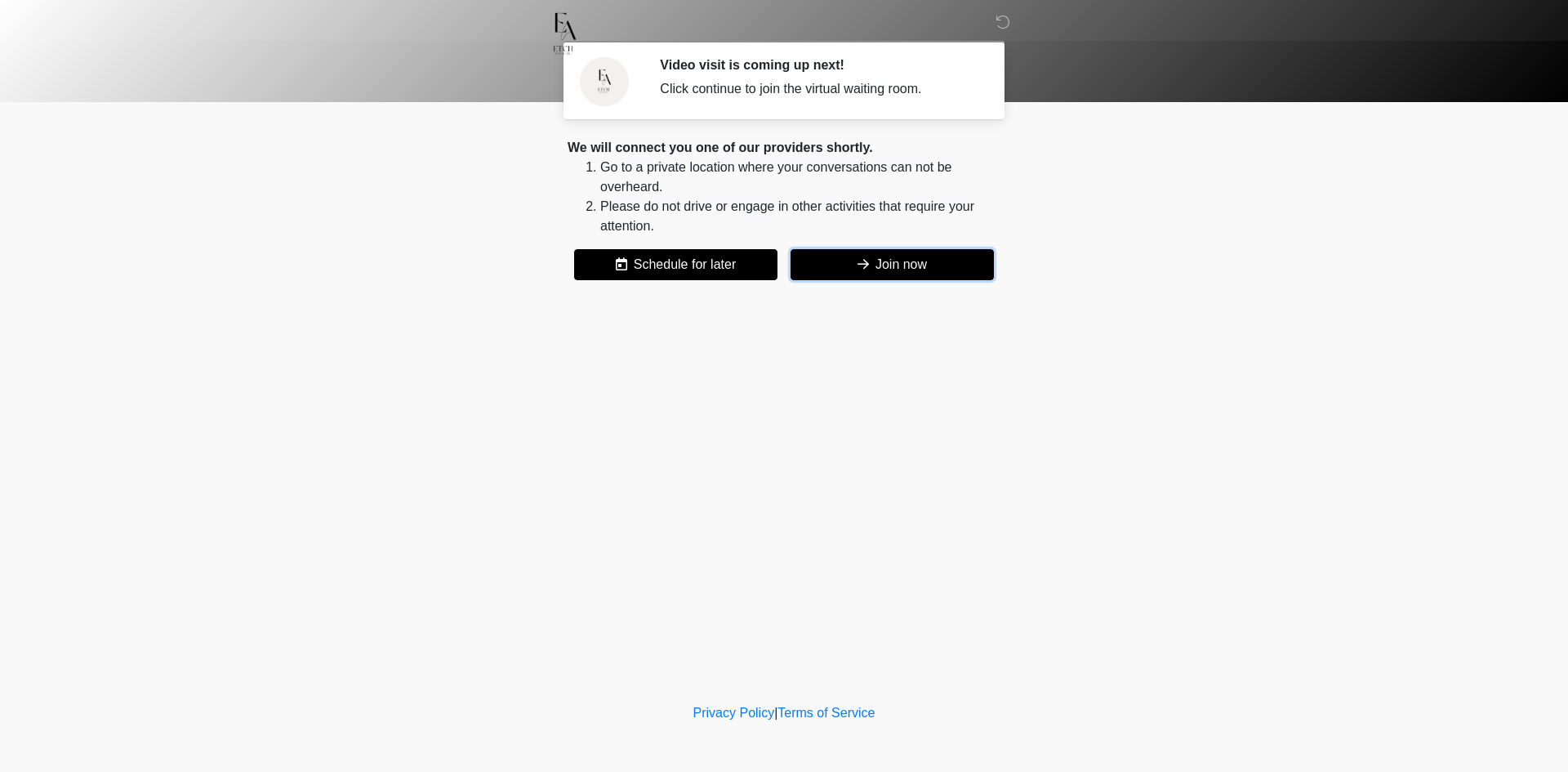
click at [905, 273] on button "Join now" at bounding box center [892, 265] width 204 height 31
